Goal: Find specific page/section: Find specific page/section

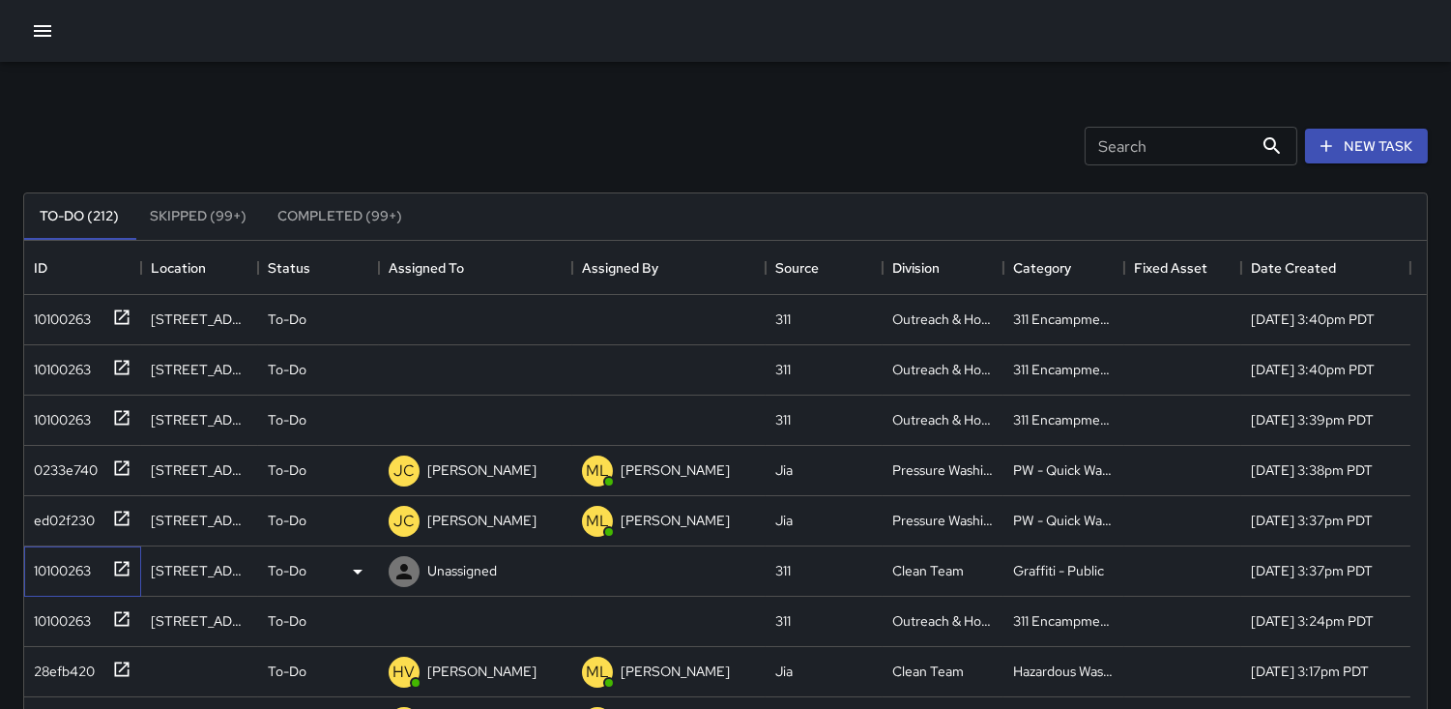
click at [77, 559] on div "10100263" at bounding box center [58, 566] width 65 height 27
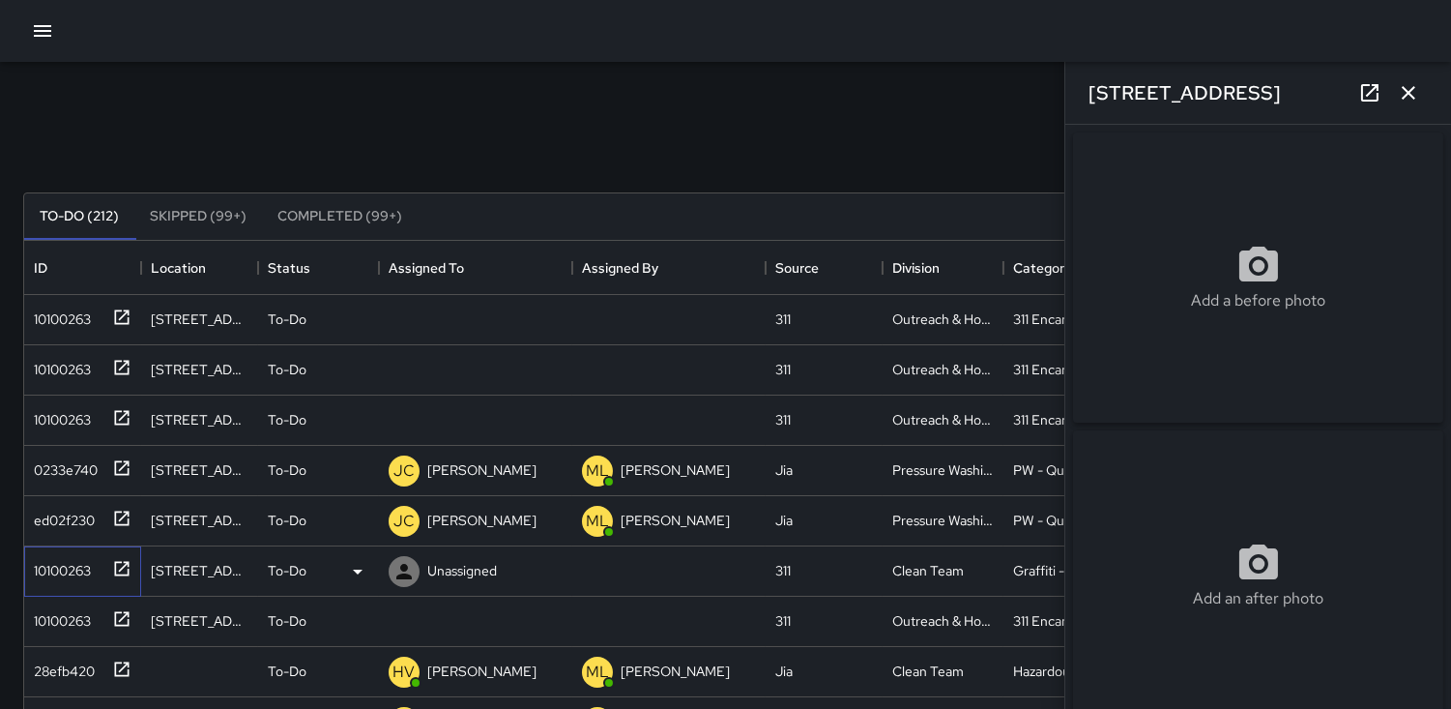
type input "**********"
click at [59, 622] on div "10100263" at bounding box center [58, 616] width 65 height 27
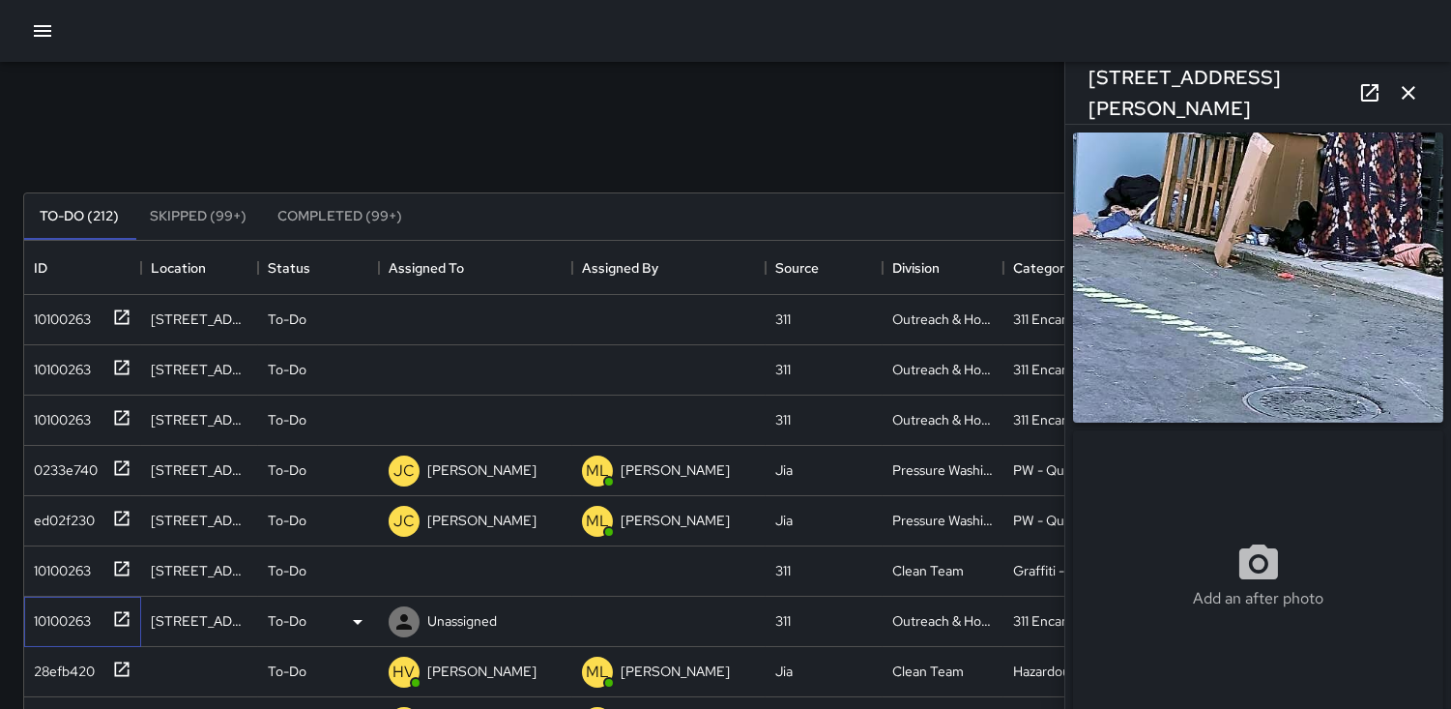
type input "**********"
click at [68, 572] on div "10100263" at bounding box center [58, 566] width 65 height 27
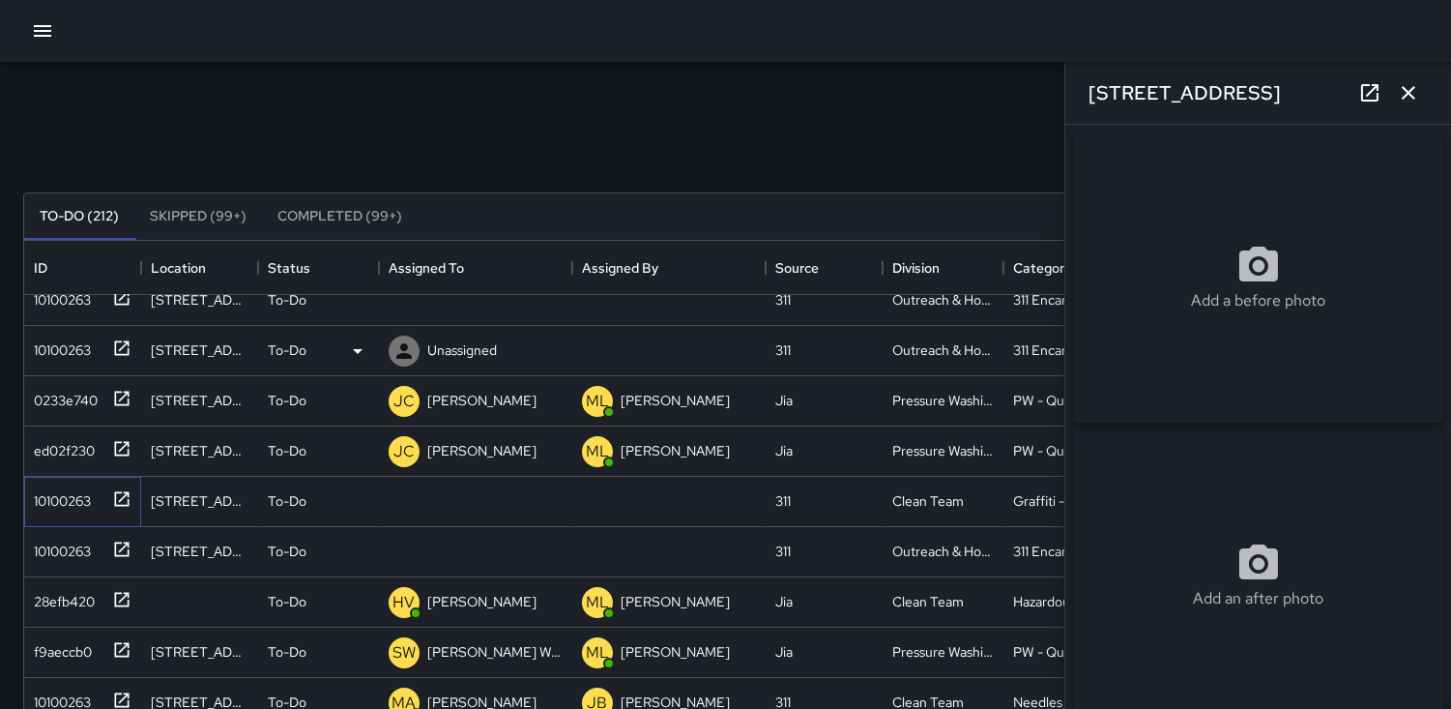
scroll to position [107, 0]
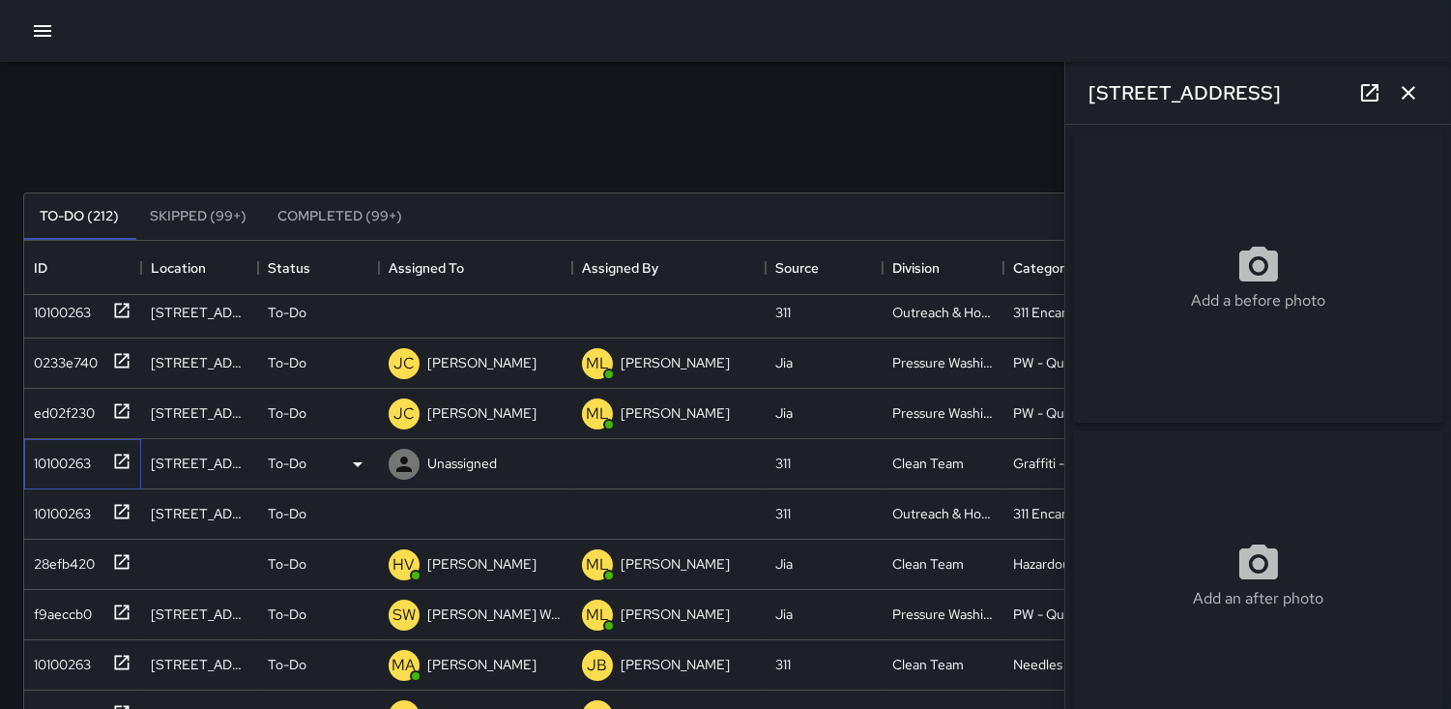
click at [87, 455] on div "10100263" at bounding box center [58, 459] width 65 height 27
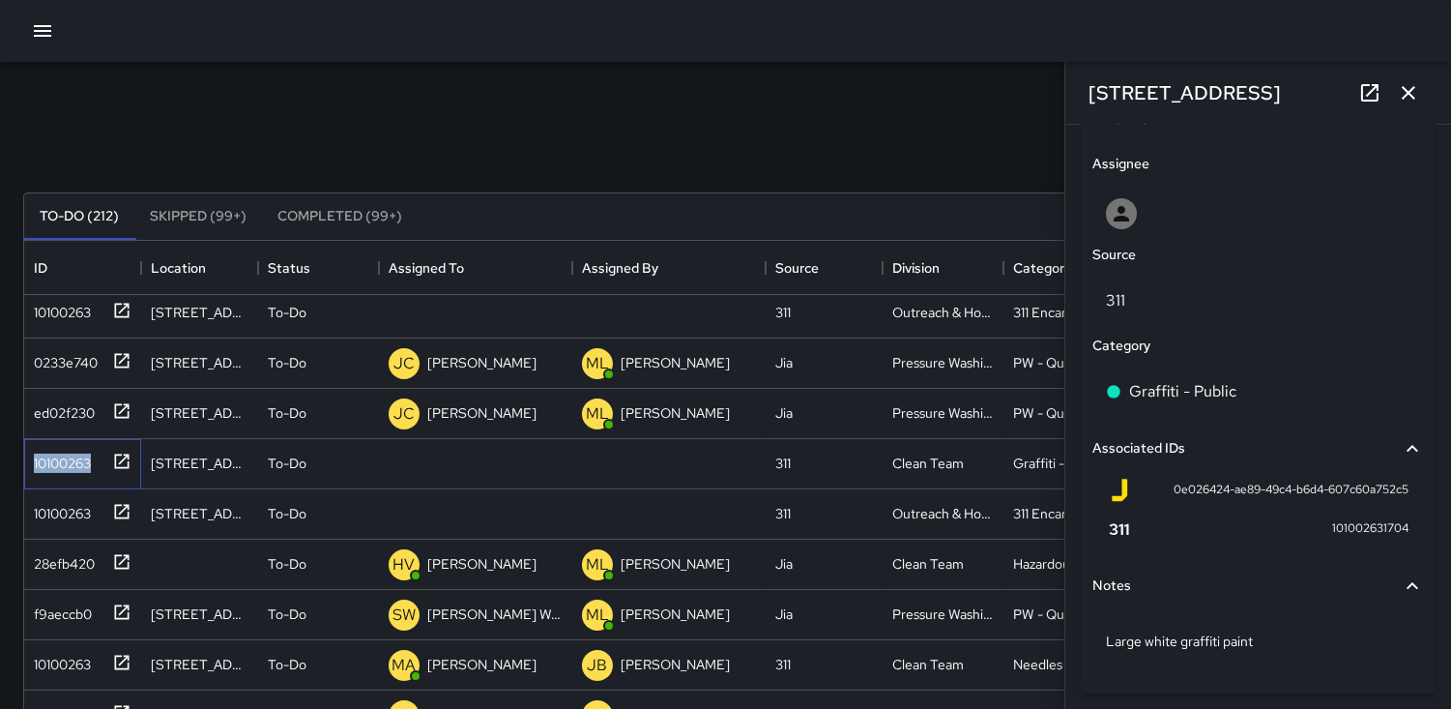
scroll to position [1028, 0]
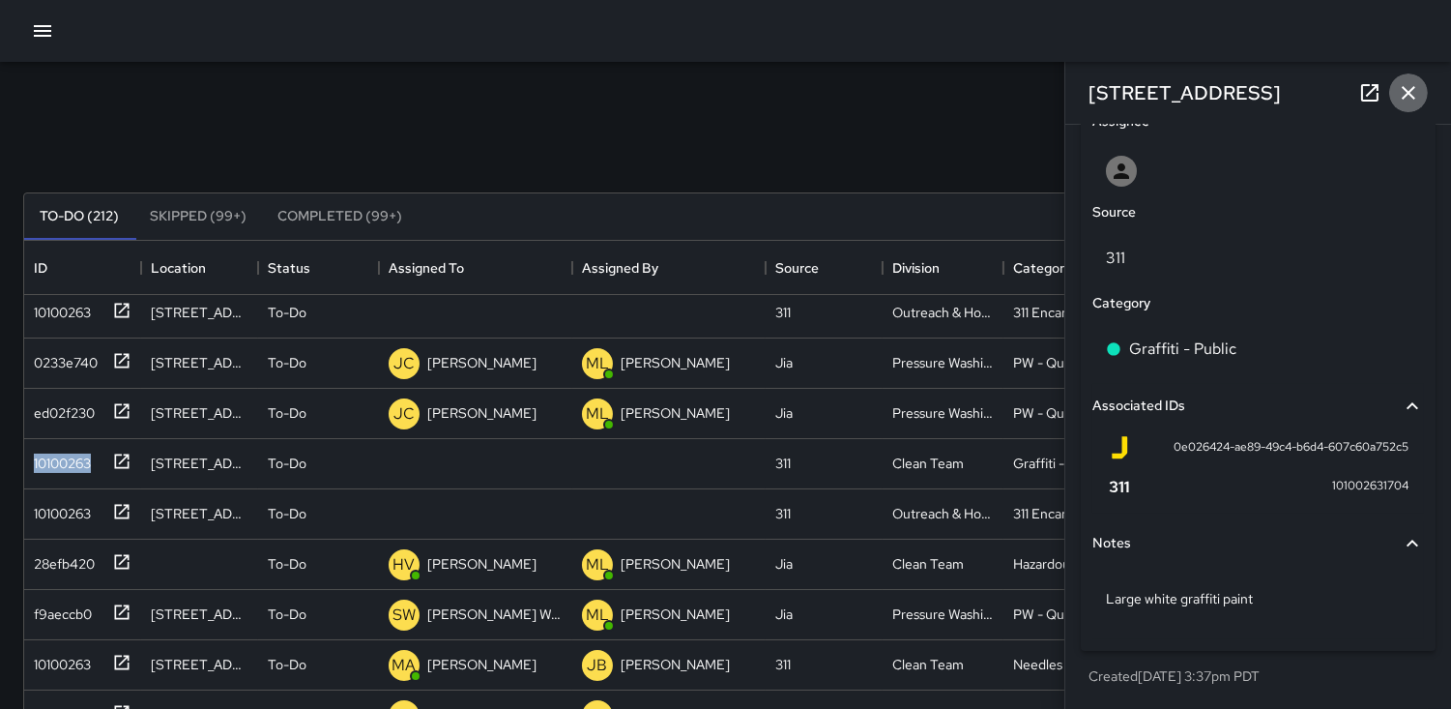
click at [1421, 92] on button "button" at bounding box center [1408, 92] width 39 height 39
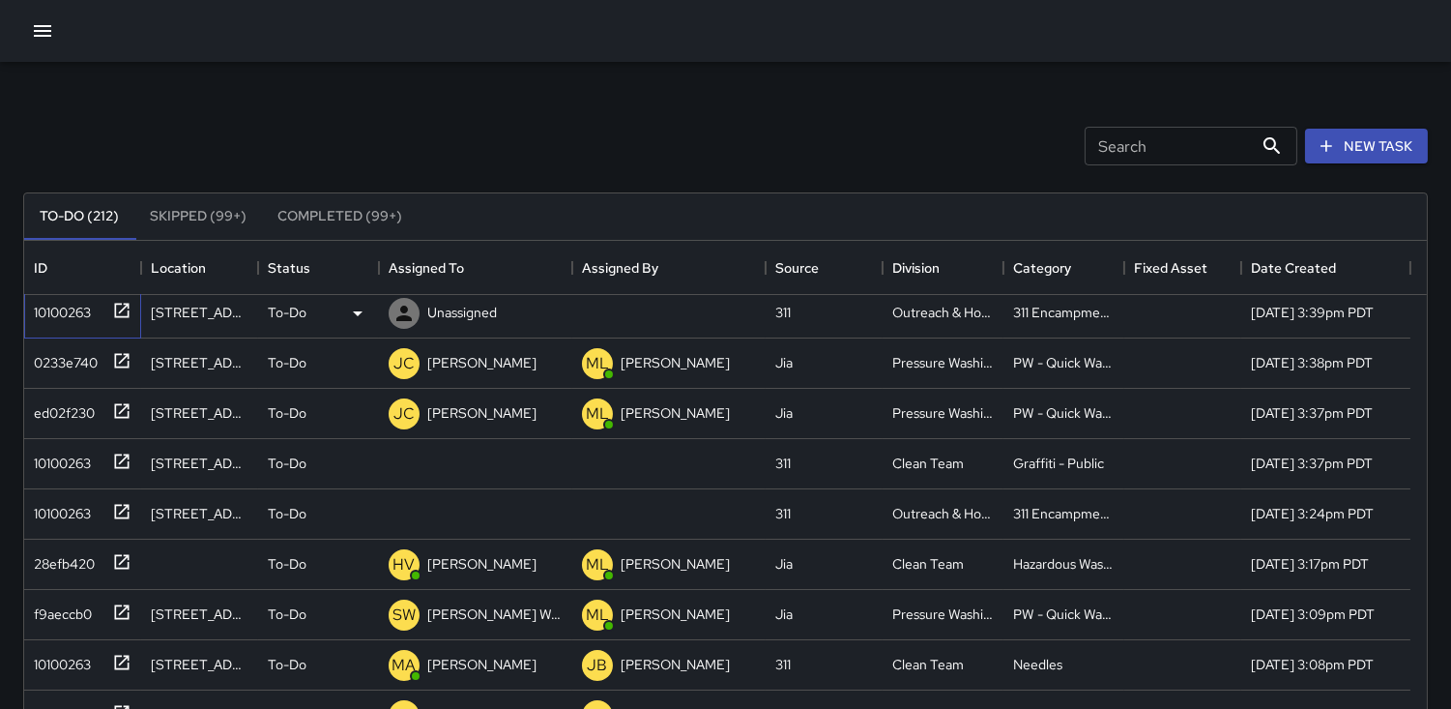
click at [64, 326] on div "10100263" at bounding box center [82, 313] width 117 height 50
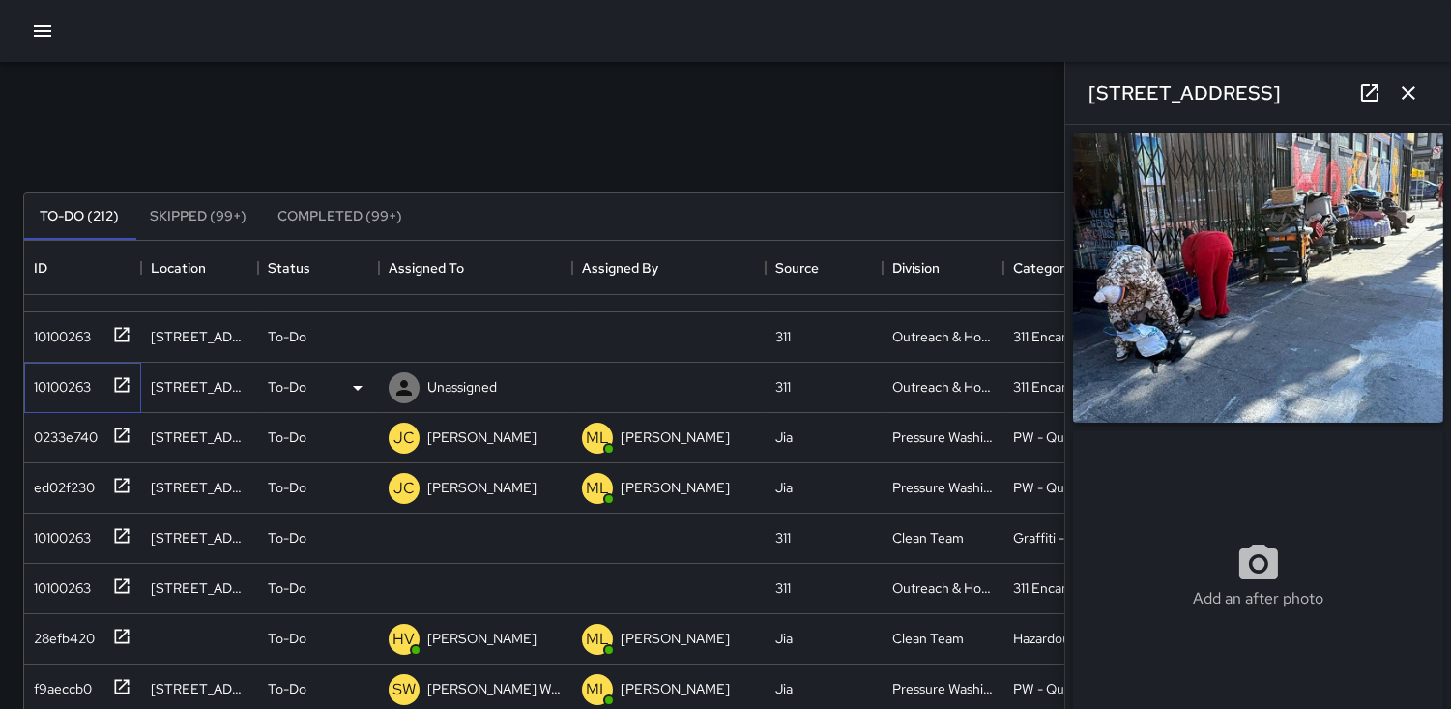
scroll to position [0, 0]
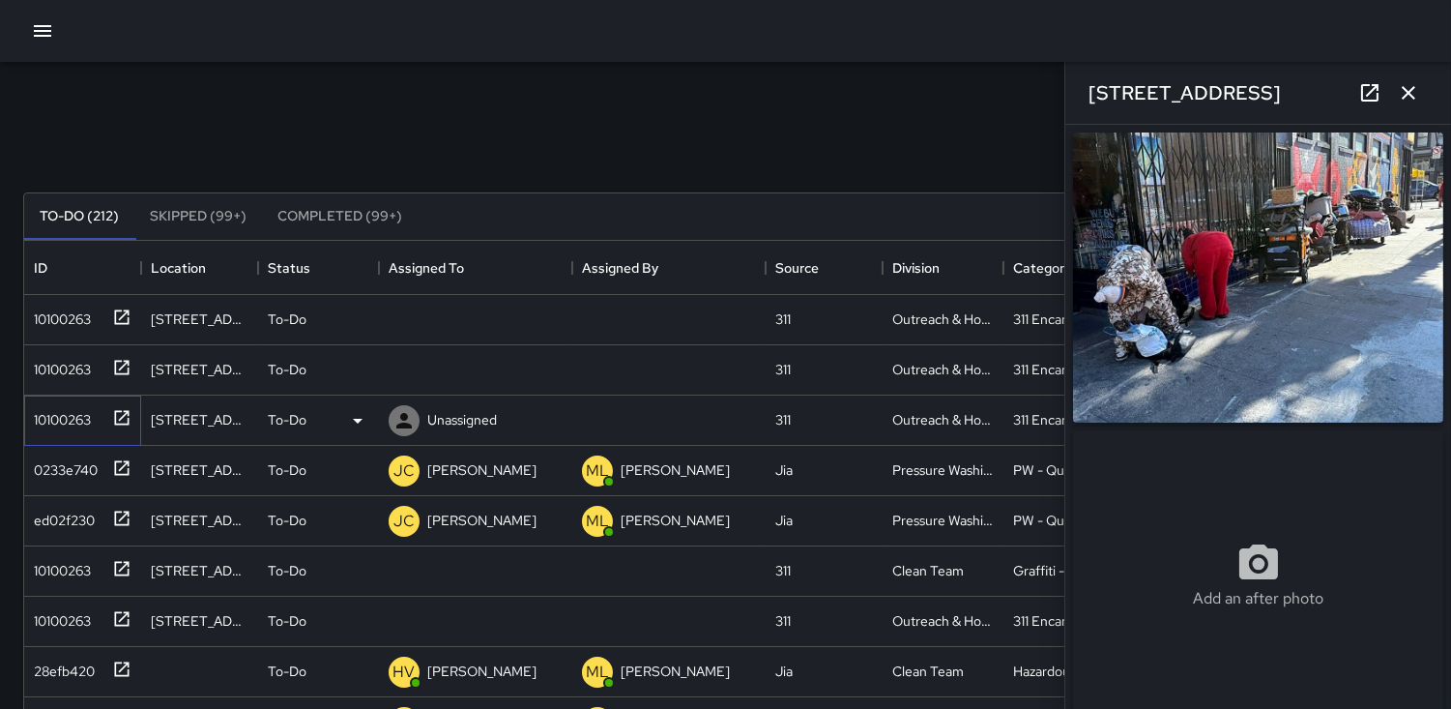
click at [69, 411] on div "10100263" at bounding box center [58, 415] width 65 height 27
click at [72, 377] on div "10100263" at bounding box center [58, 365] width 65 height 27
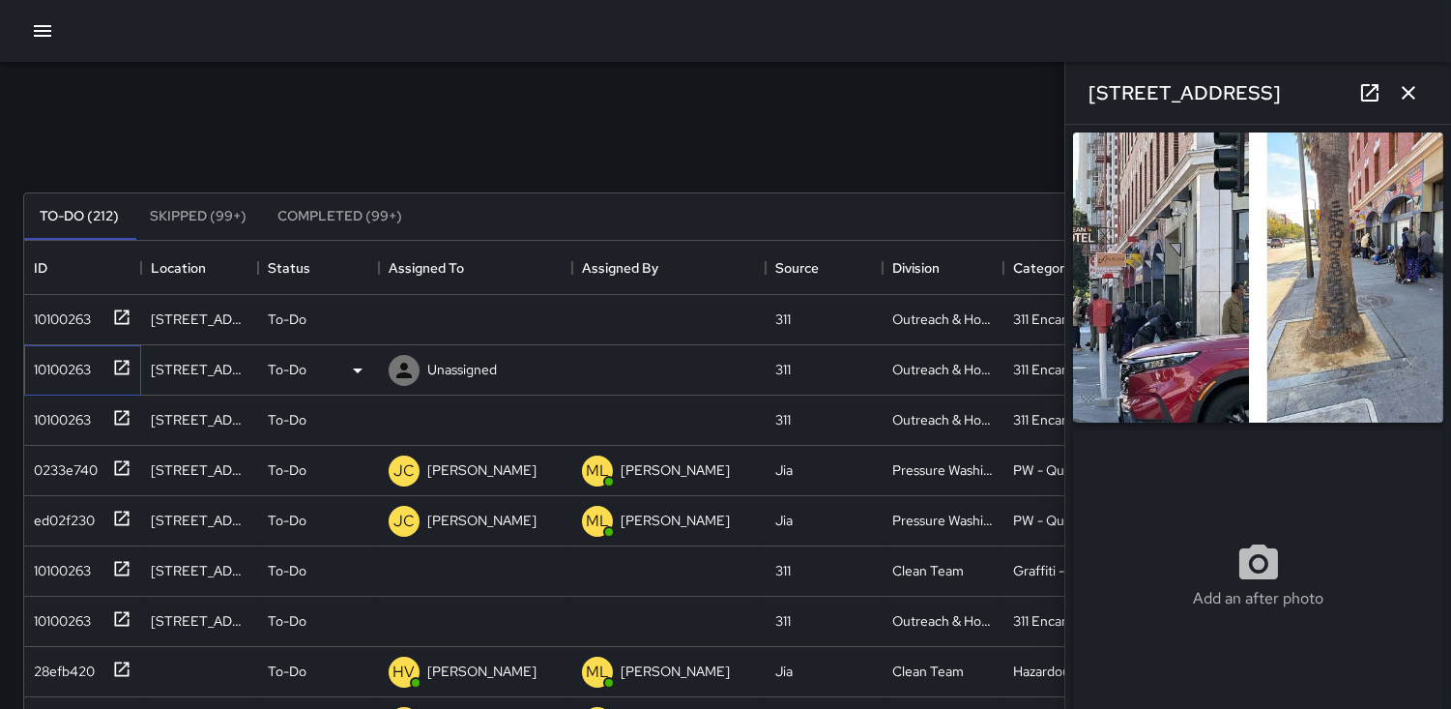
type input "**********"
click at [74, 309] on div "10100263" at bounding box center [58, 315] width 65 height 27
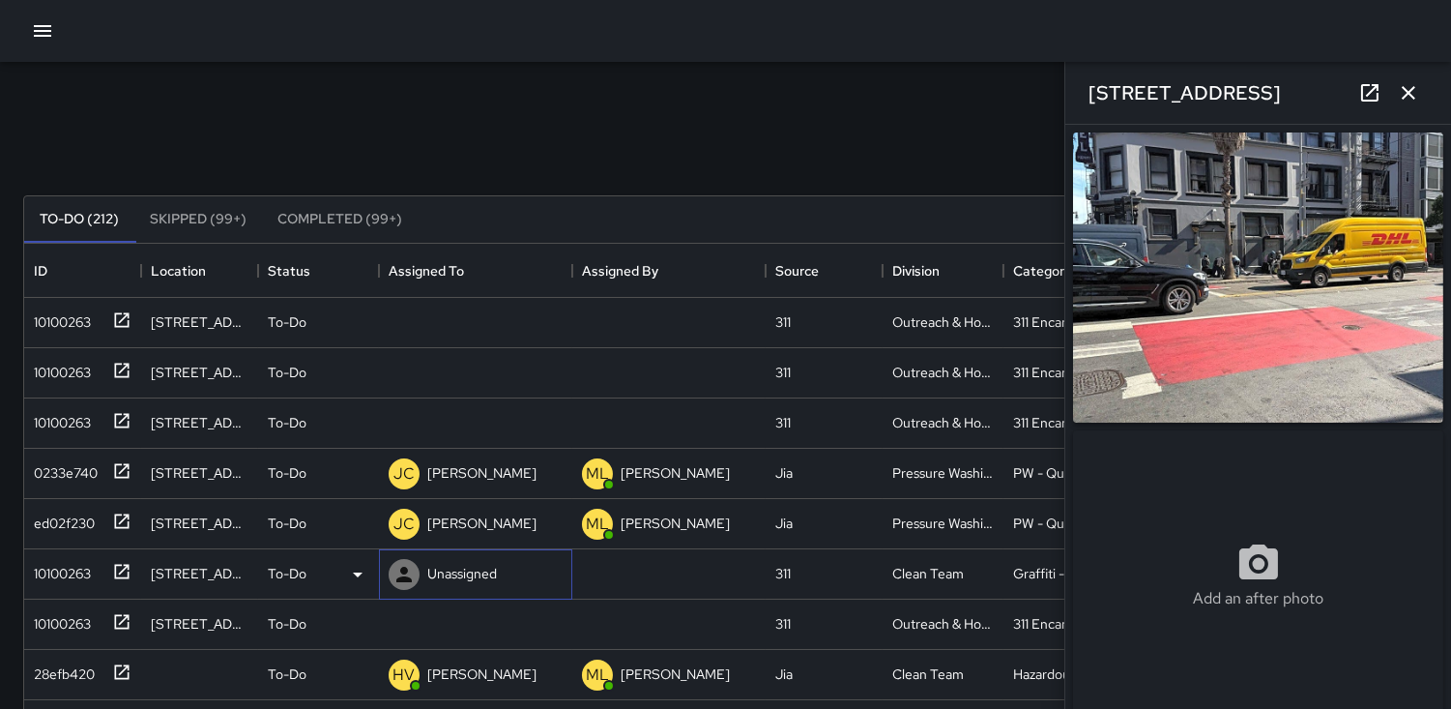
click at [399, 571] on icon at bounding box center [403, 574] width 23 height 23
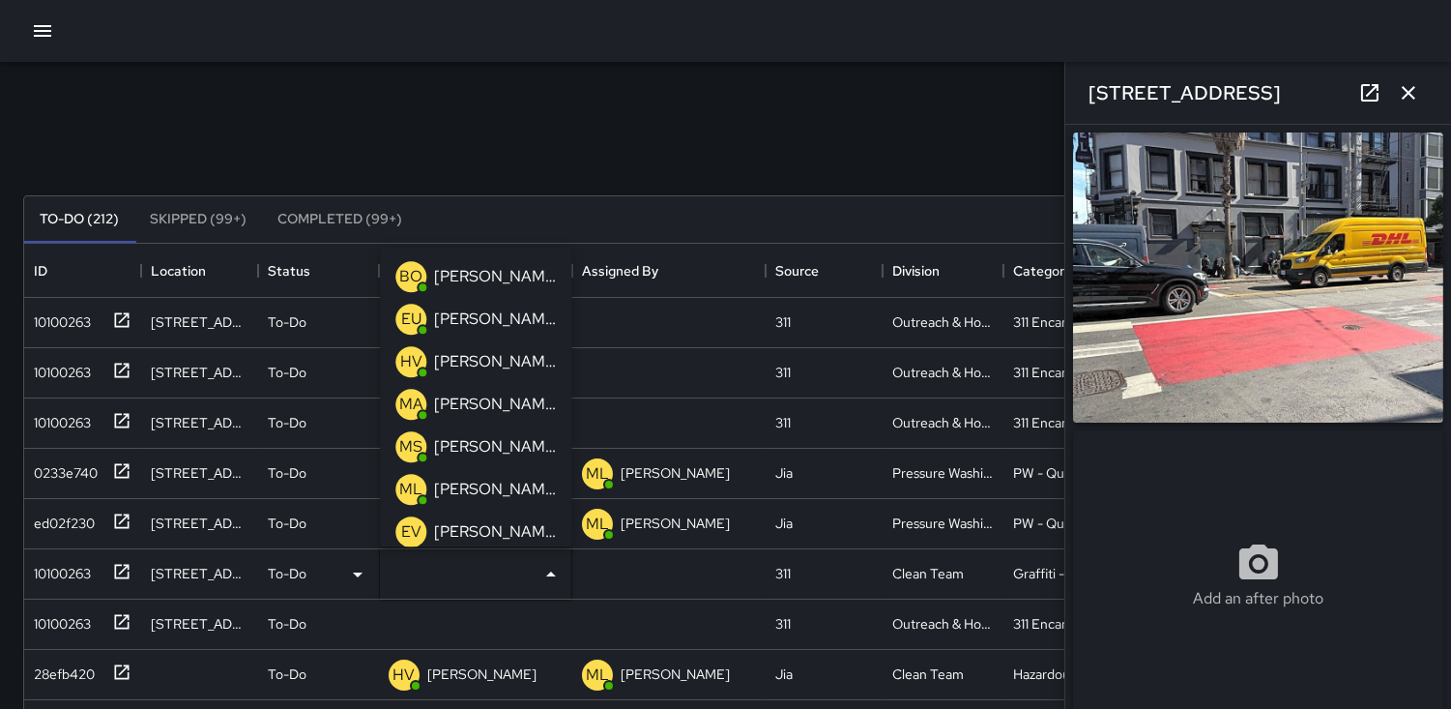
click at [407, 275] on p "BO" at bounding box center [410, 276] width 23 height 23
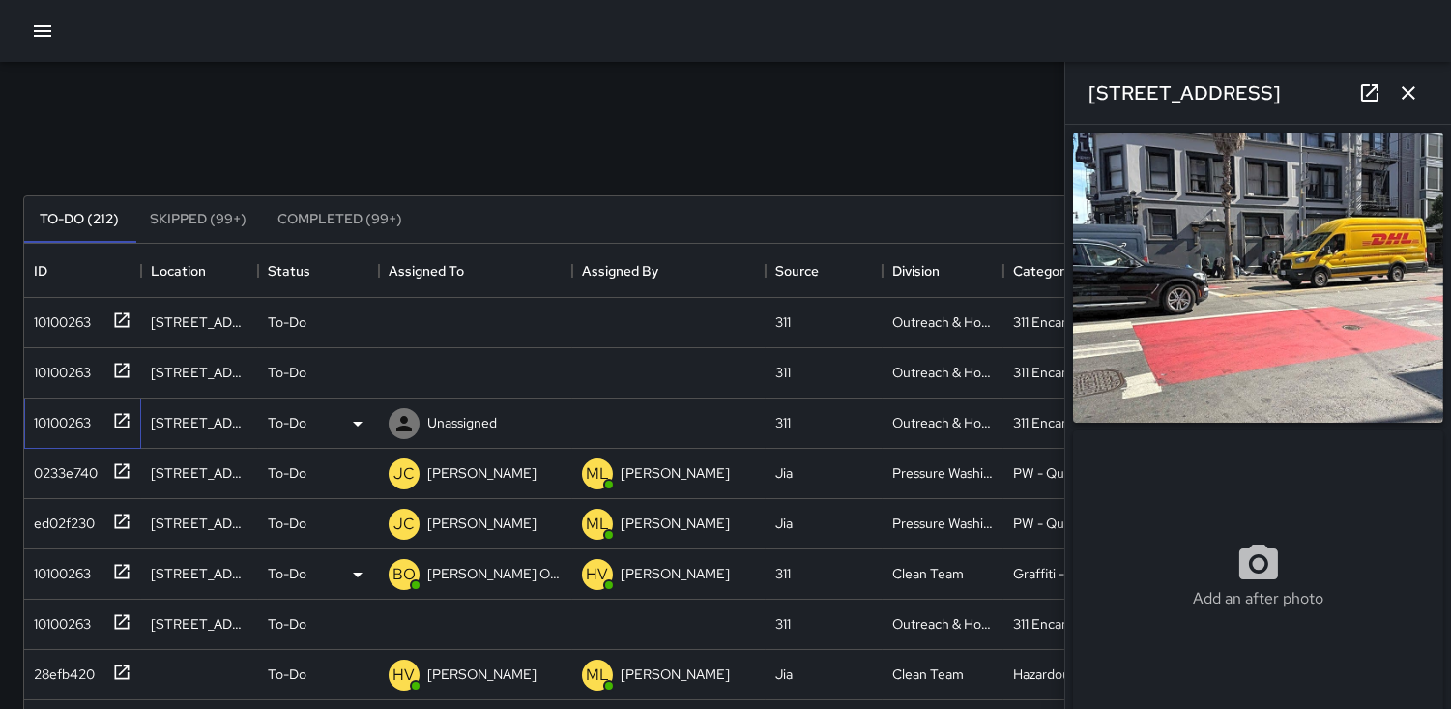
click at [74, 420] on div "10100263" at bounding box center [58, 418] width 65 height 27
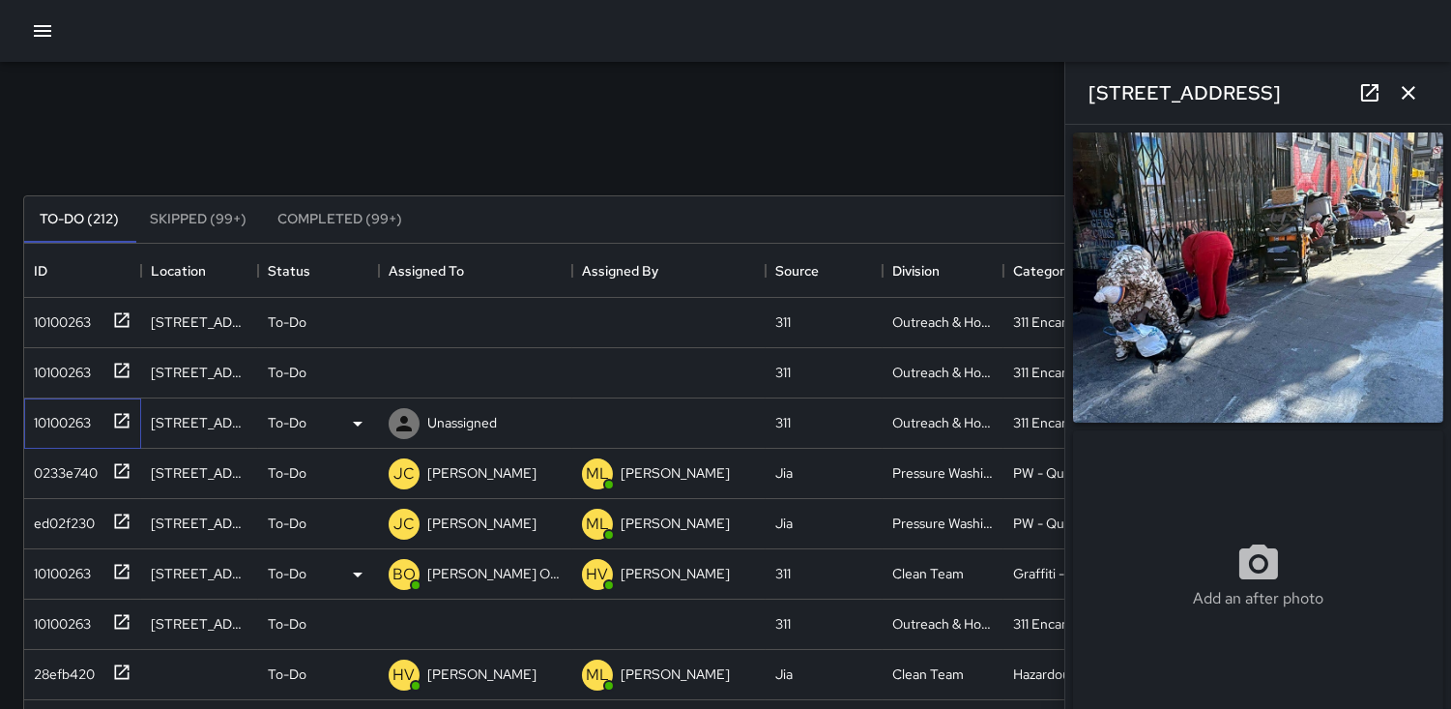
type input "**********"
click at [71, 372] on div "10100263" at bounding box center [58, 368] width 65 height 27
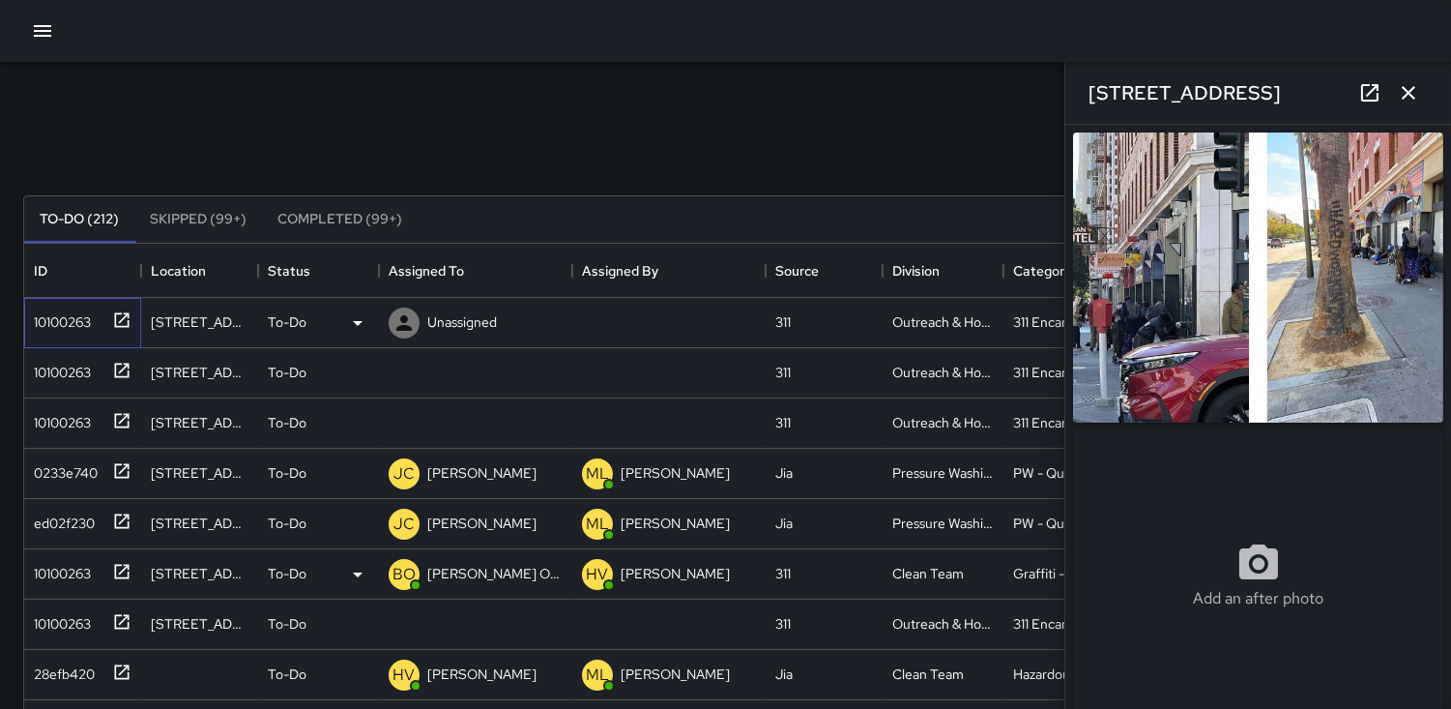
click at [63, 322] on div "10100263" at bounding box center [58, 317] width 65 height 27
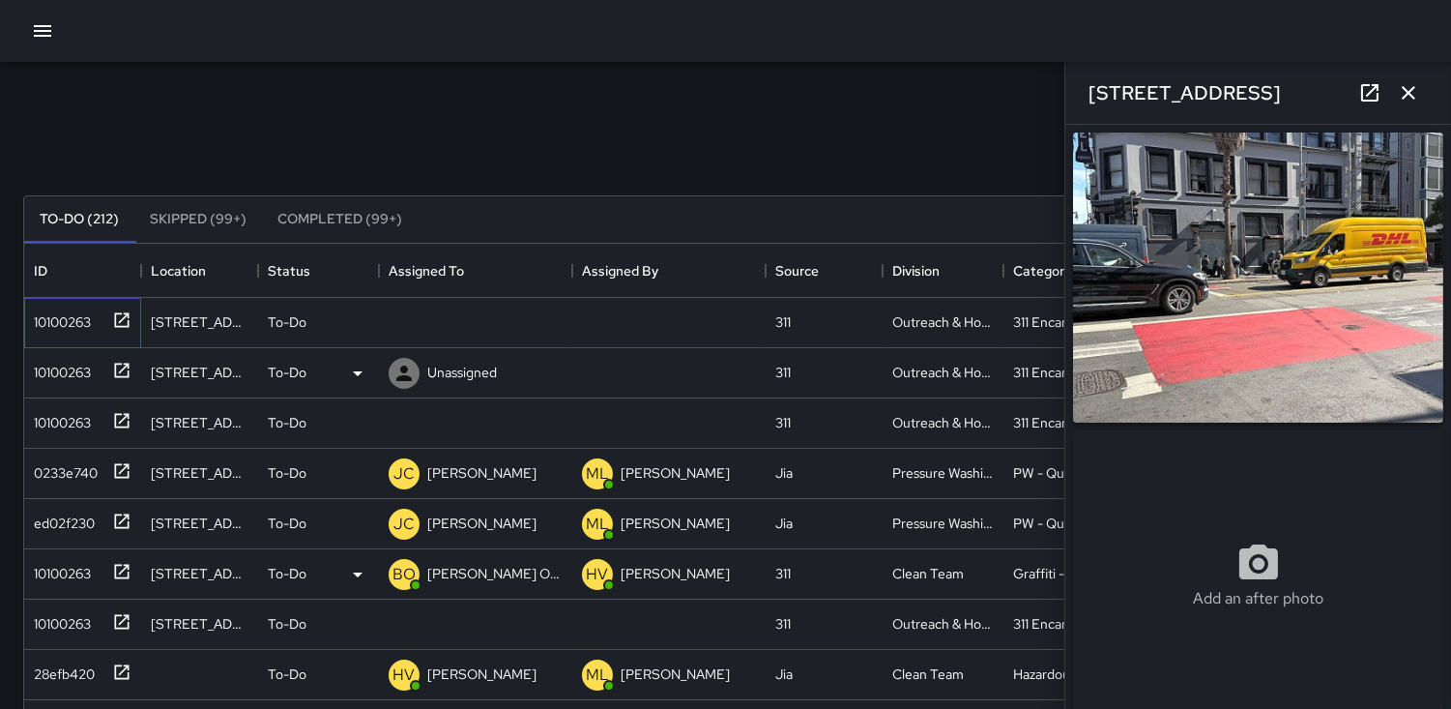
type input "**********"
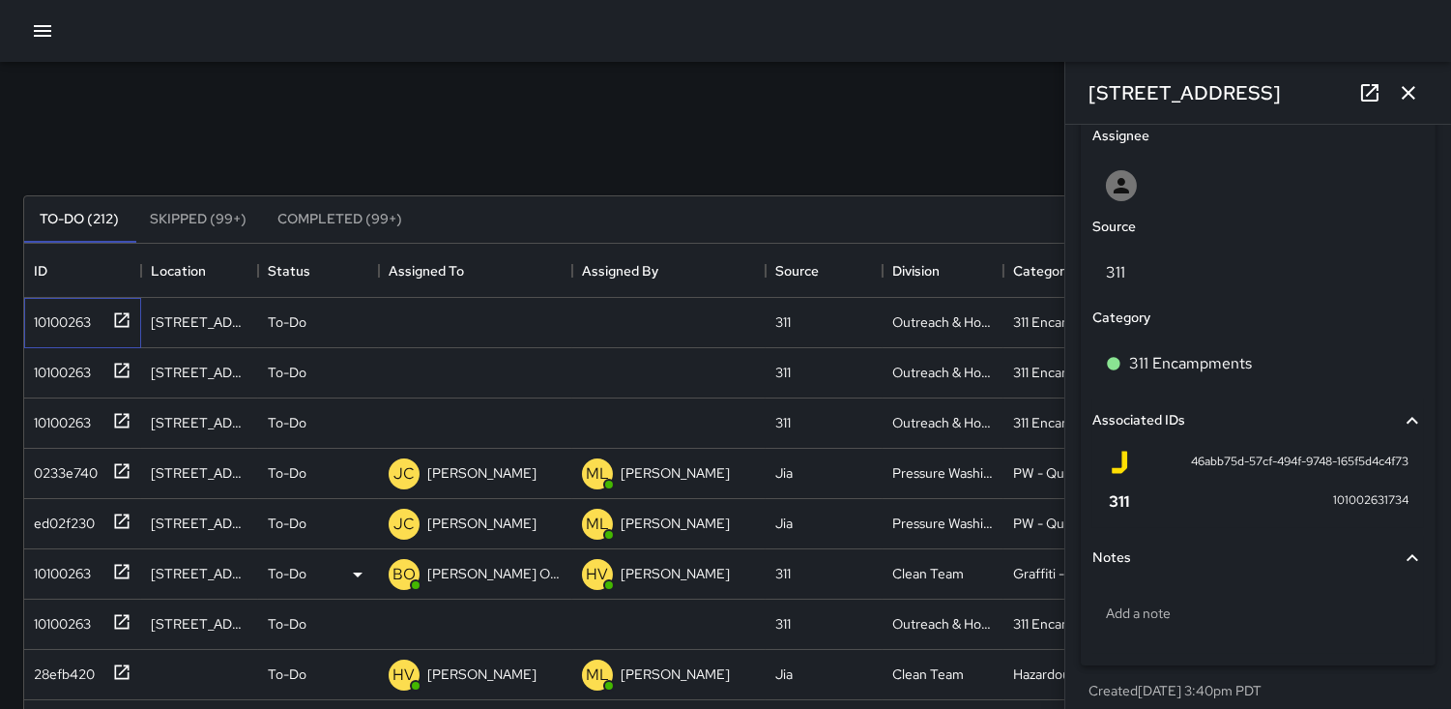
scroll to position [1028, 0]
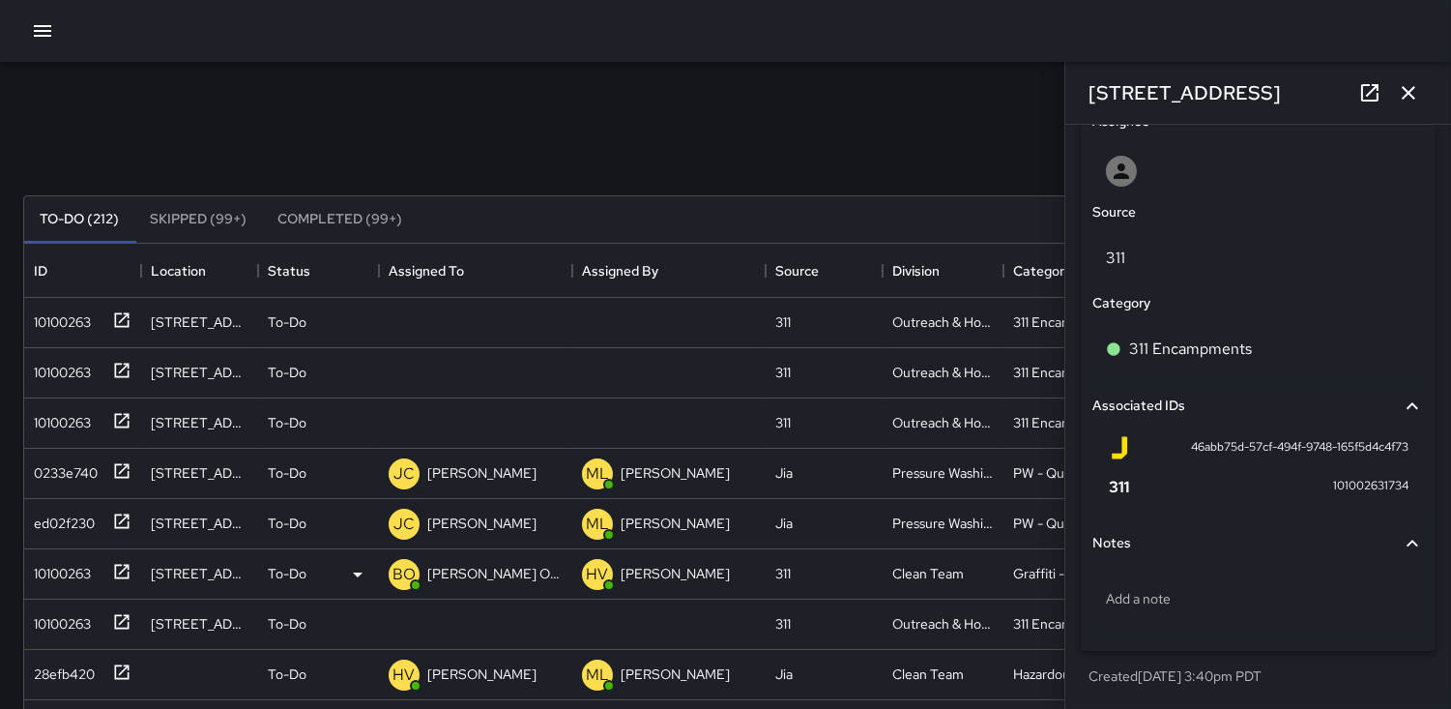
click at [1411, 89] on icon "button" at bounding box center [1409, 93] width 14 height 14
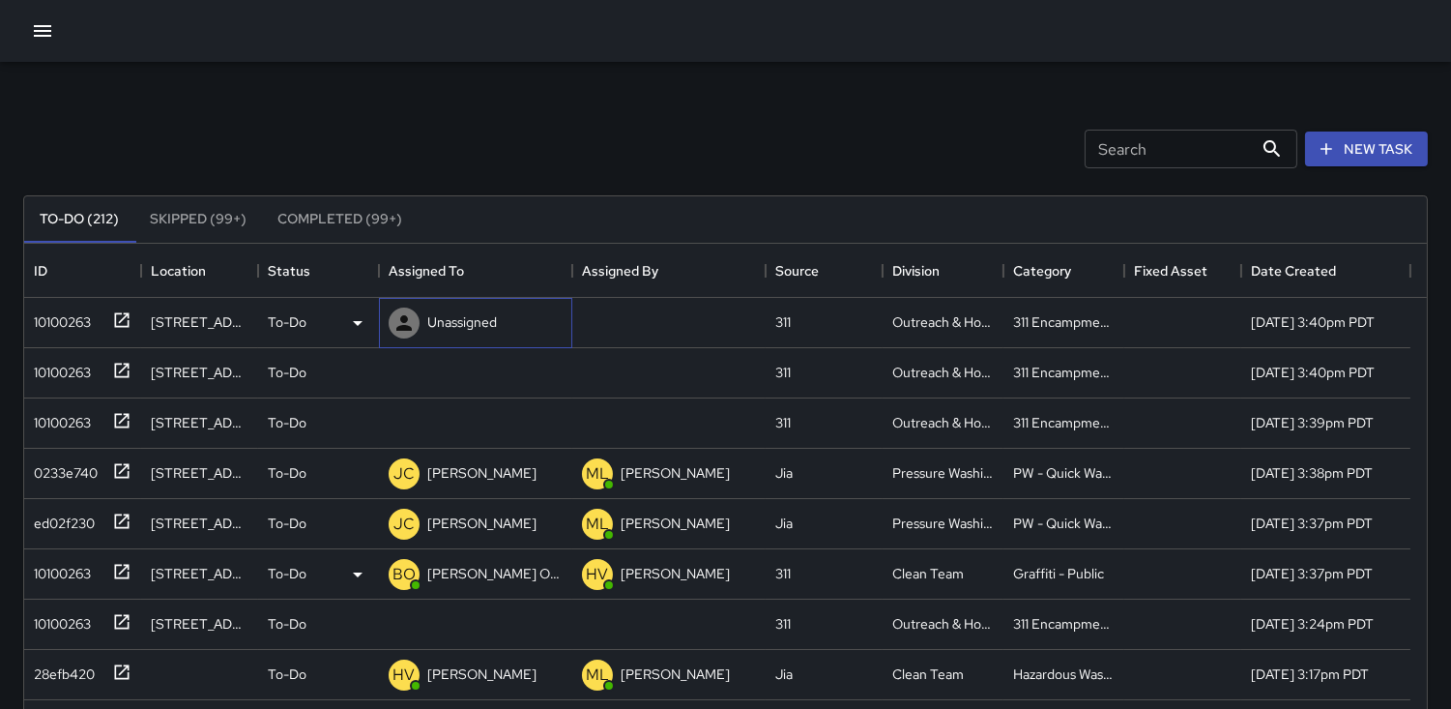
click at [397, 326] on icon at bounding box center [403, 322] width 15 height 15
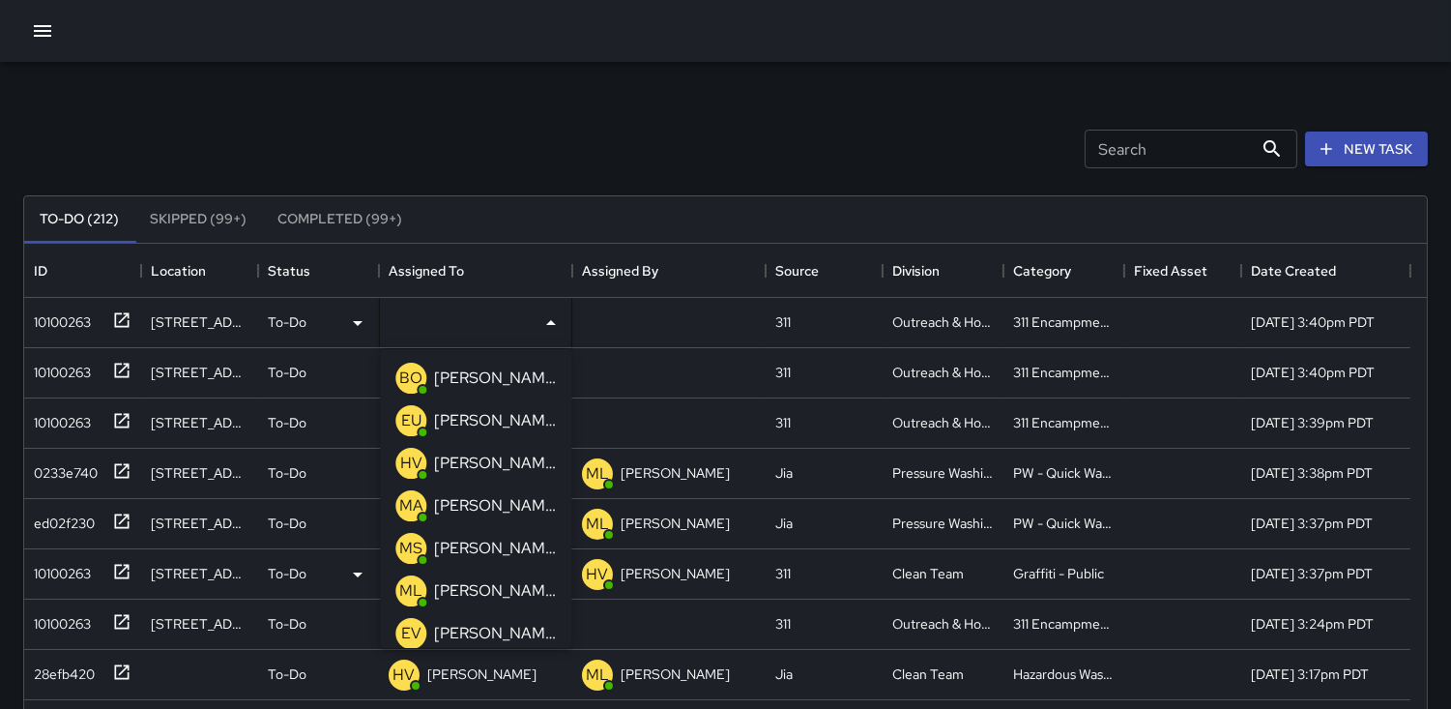
click at [408, 592] on p "ML" at bounding box center [410, 590] width 23 height 23
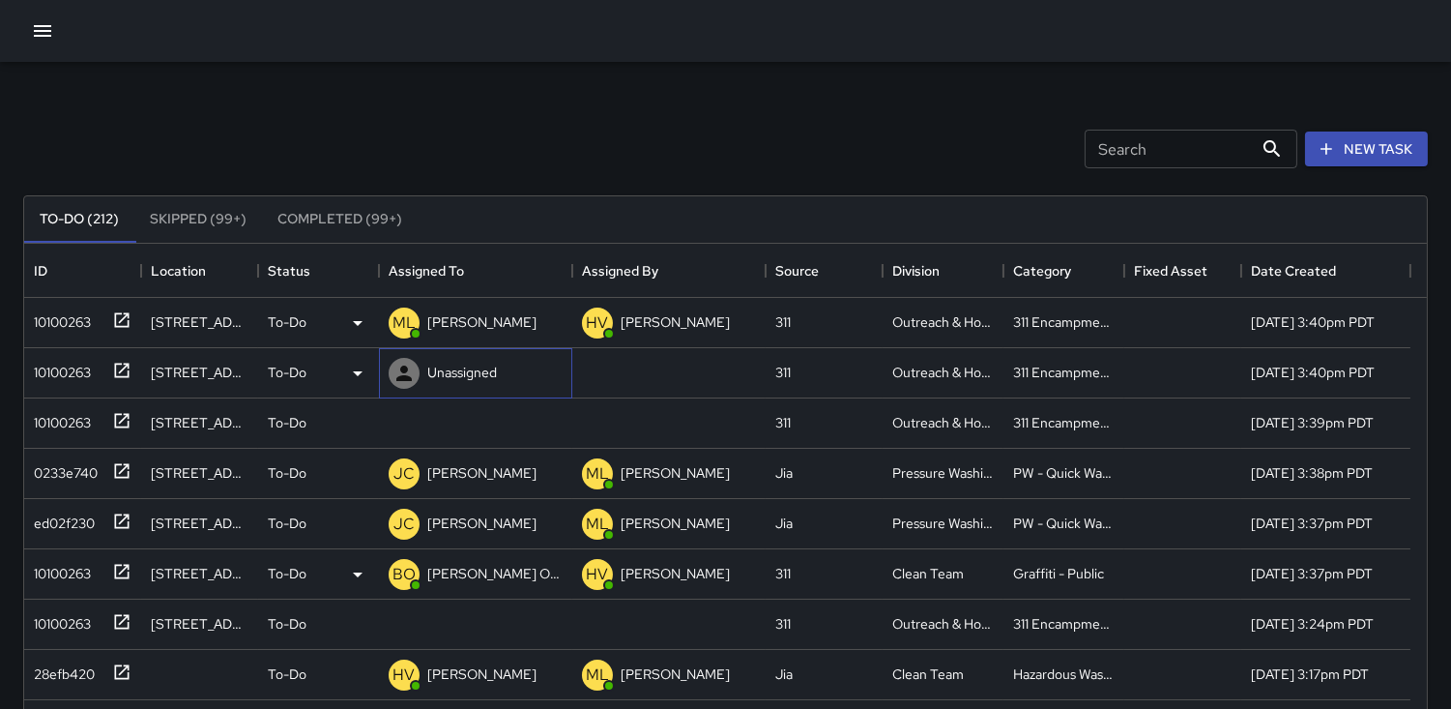
click at [412, 369] on icon at bounding box center [403, 373] width 23 height 23
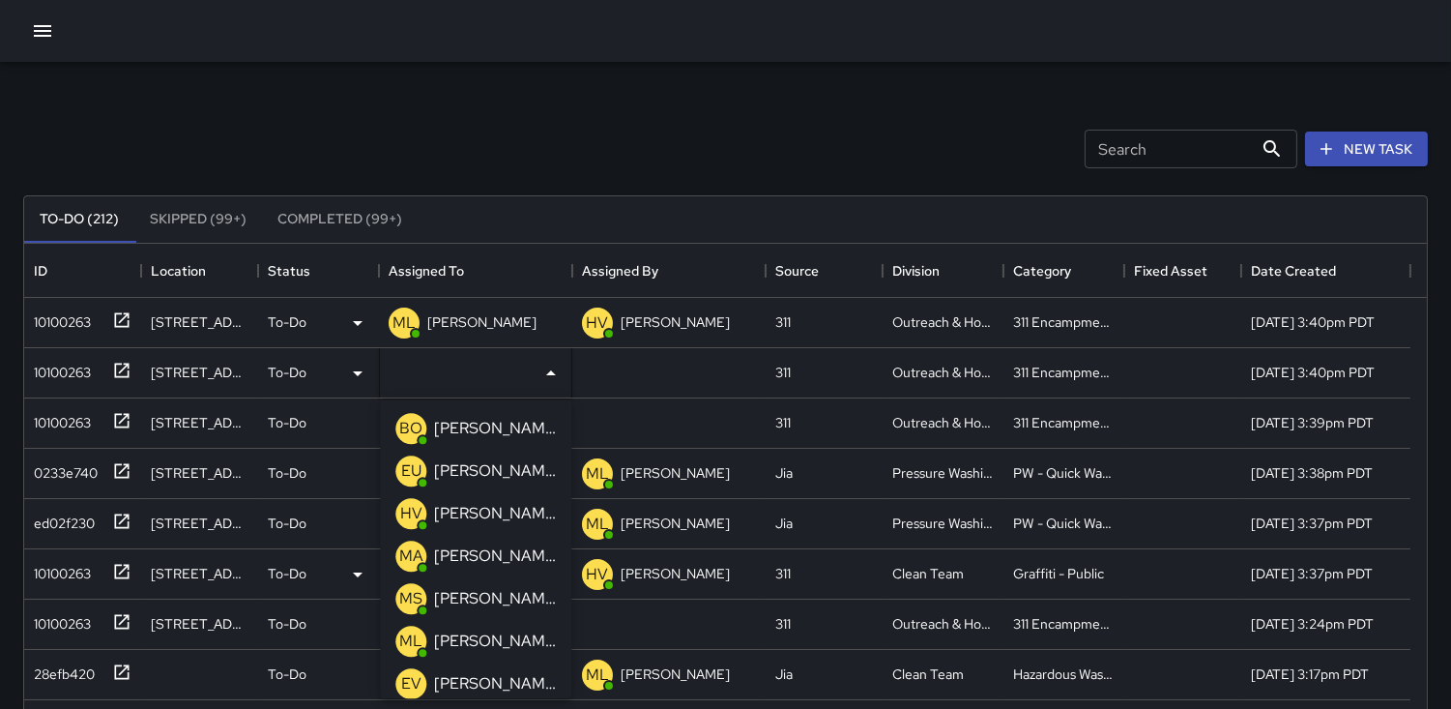
click at [406, 640] on p "ML" at bounding box center [410, 640] width 23 height 23
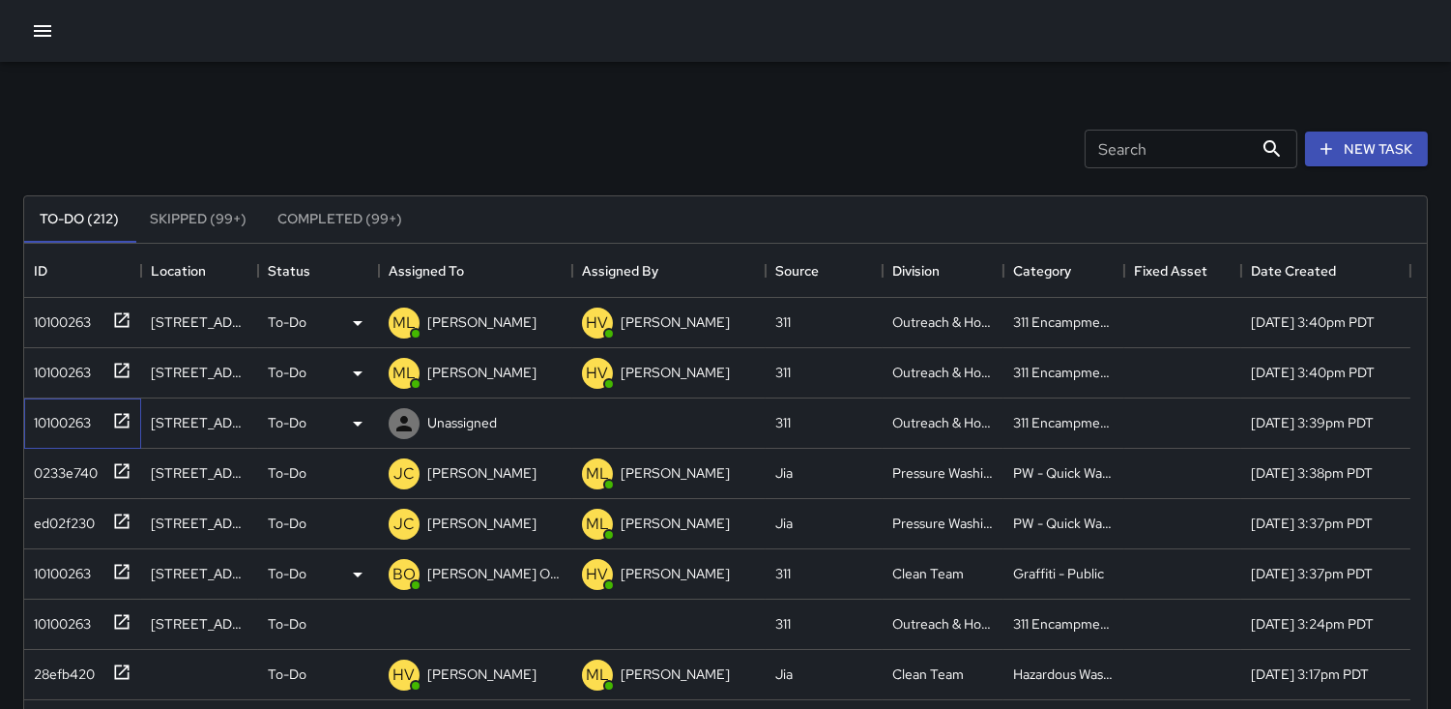
click at [66, 427] on div "10100263" at bounding box center [58, 418] width 65 height 27
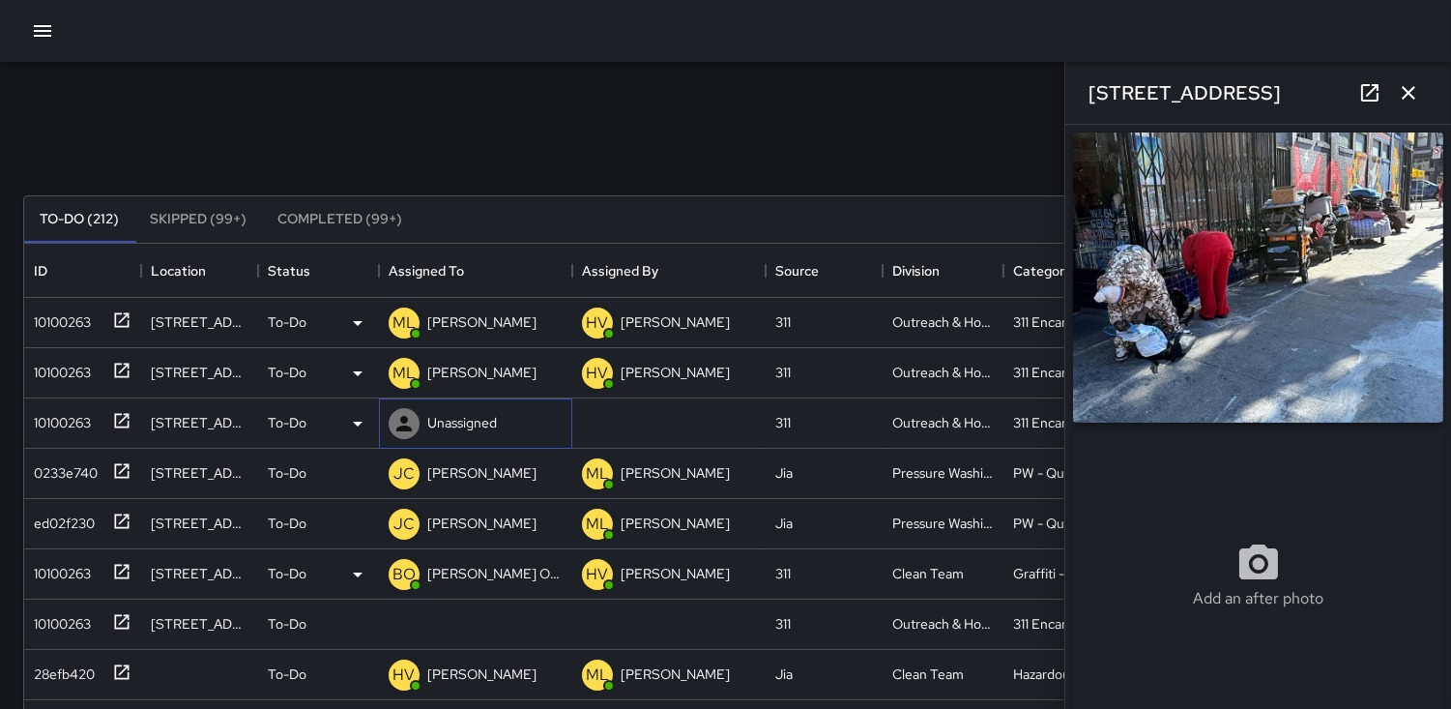
click at [398, 420] on icon at bounding box center [403, 423] width 23 height 23
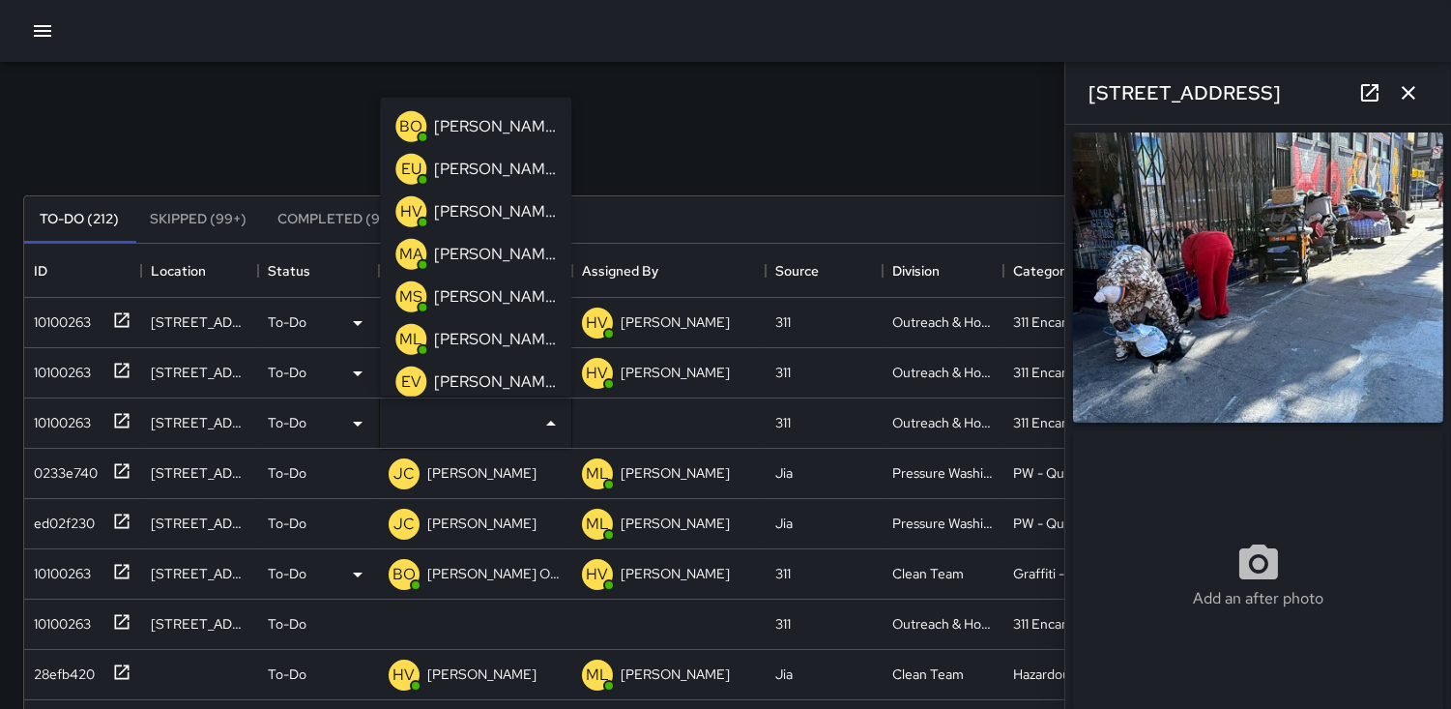
click at [407, 333] on p "ML" at bounding box center [410, 338] width 23 height 23
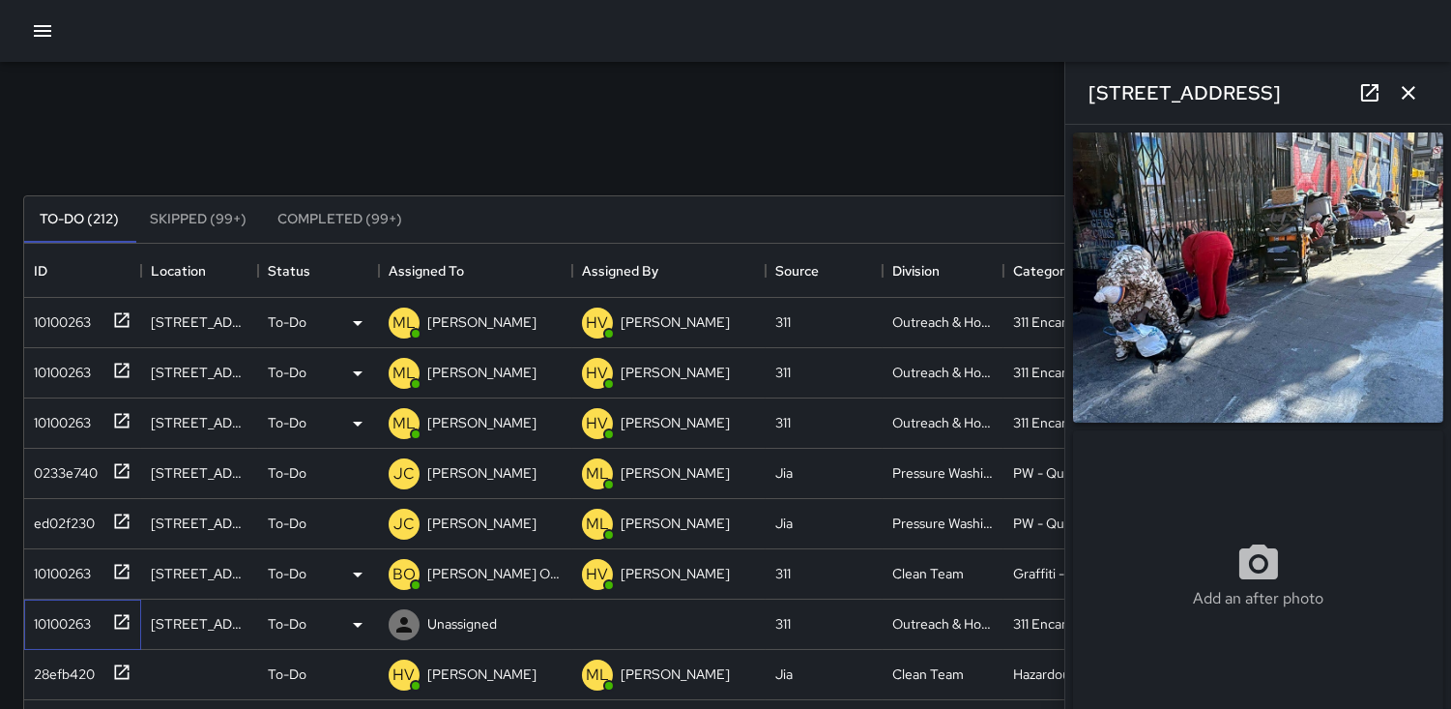
click at [81, 632] on div "10100263" at bounding box center [58, 619] width 65 height 27
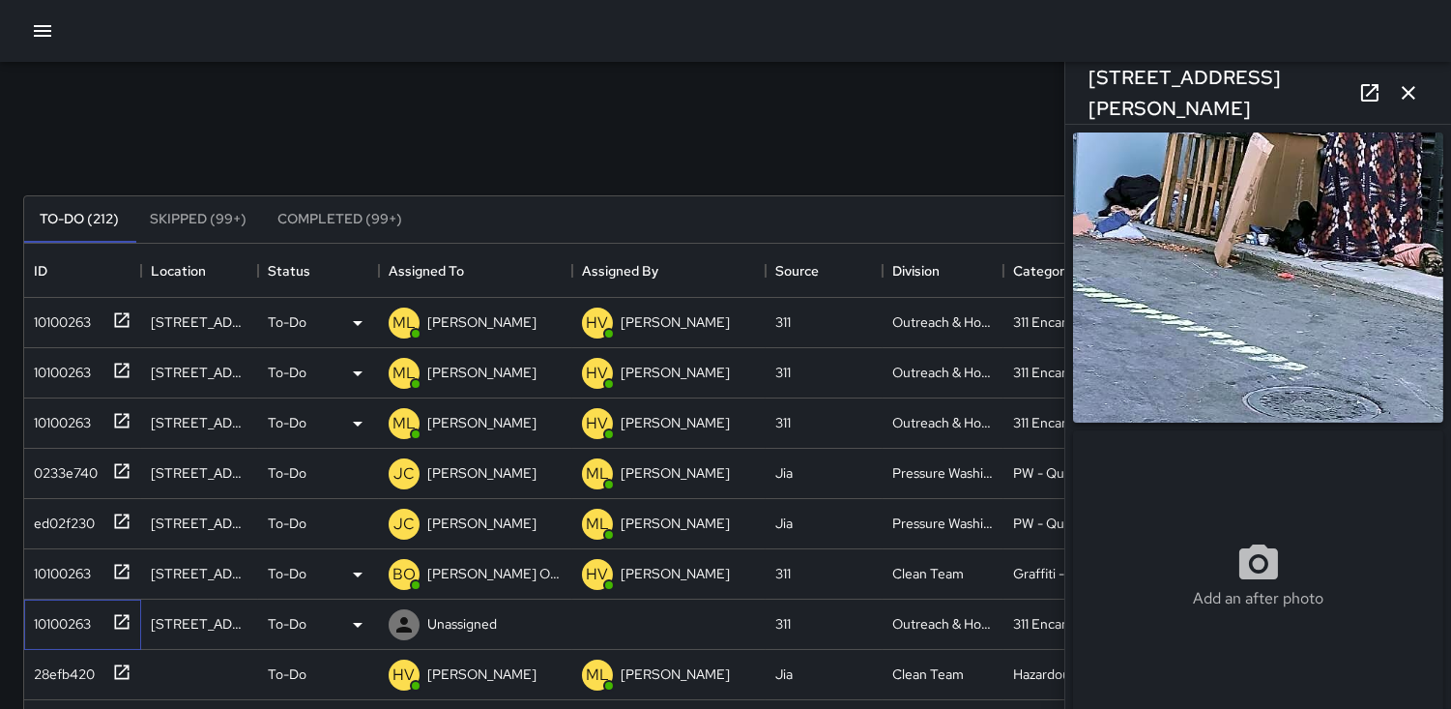
type input "**********"
click at [1408, 106] on button "button" at bounding box center [1408, 92] width 39 height 39
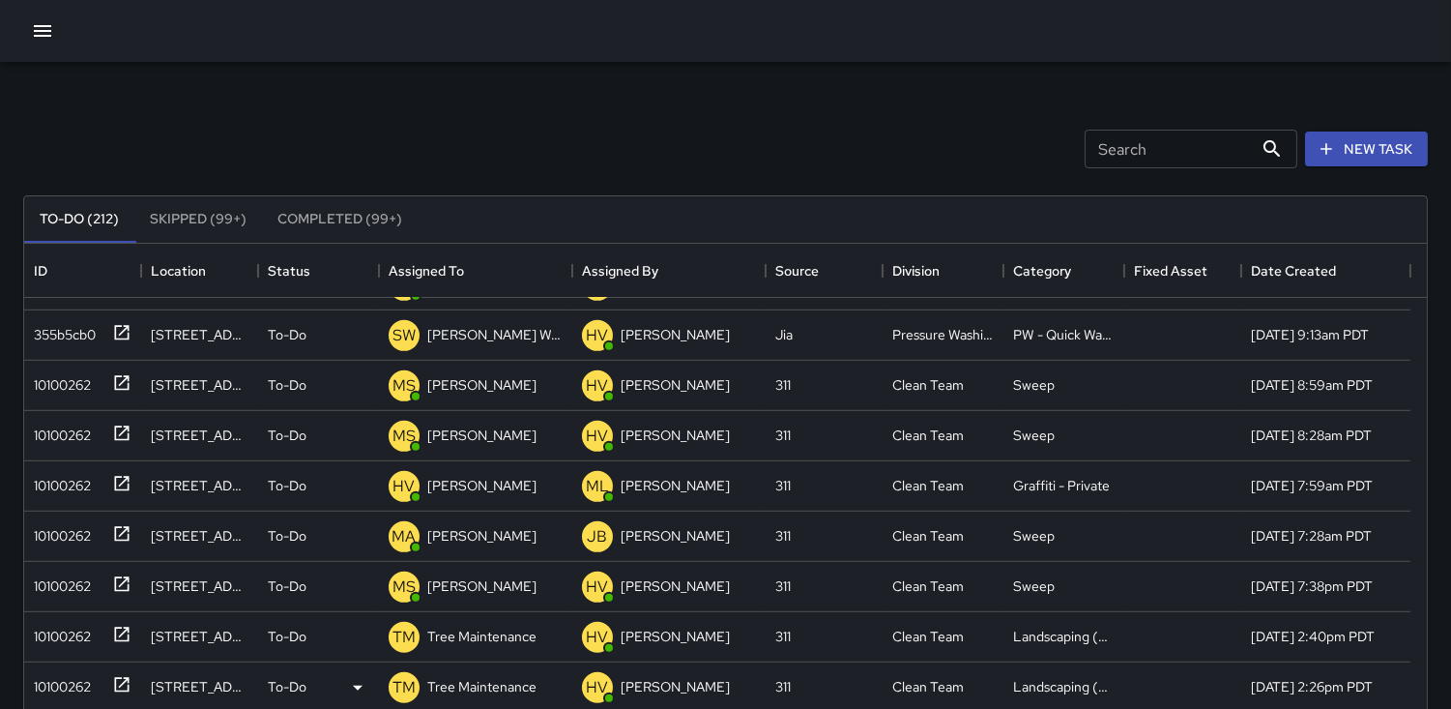
scroll to position [2148, 0]
click at [46, 487] on div "10100262" at bounding box center [58, 482] width 65 height 27
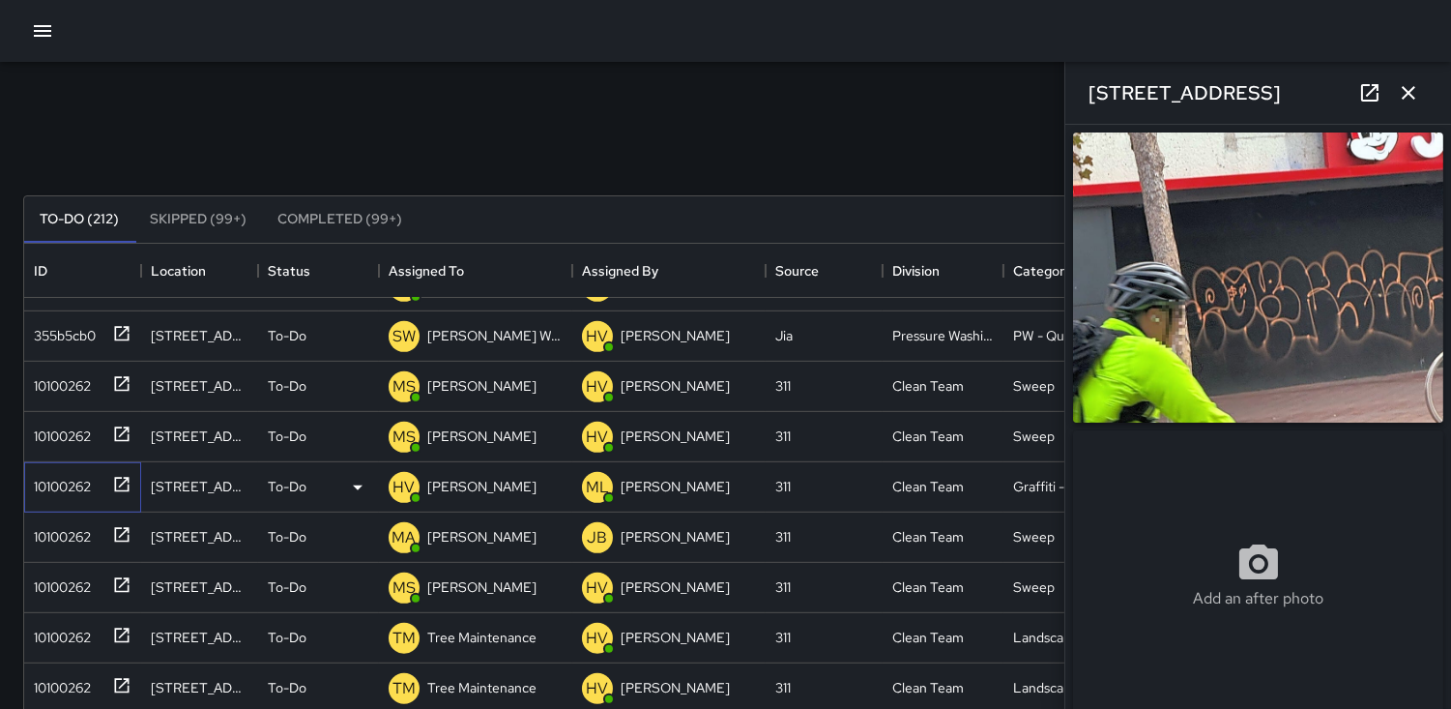
type input "**********"
click at [1406, 88] on icon "button" at bounding box center [1408, 92] width 23 height 23
